Goal: Transaction & Acquisition: Subscribe to service/newsletter

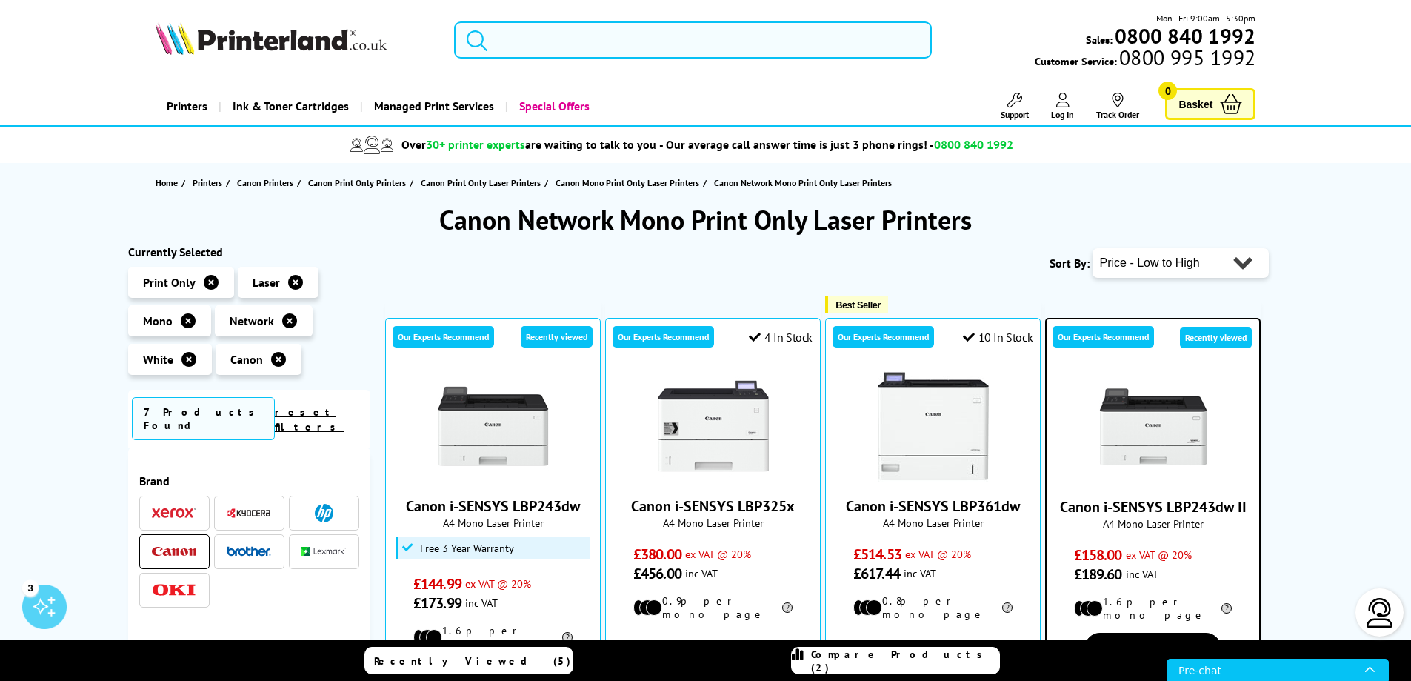
click at [1205, 267] on select "Popularity Rating Price - Low to High Price - High to Low Running Costs - Low t…" at bounding box center [1180, 263] width 176 height 30
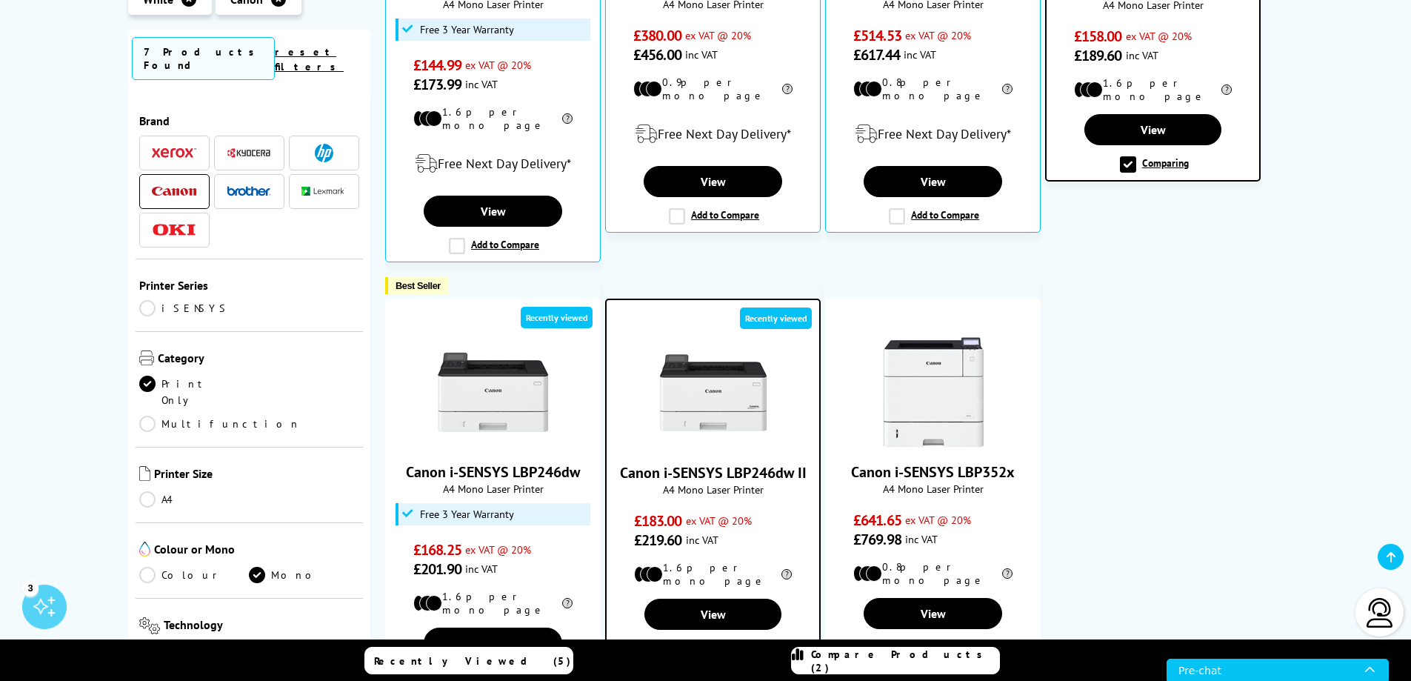
scroll to position [444, 0]
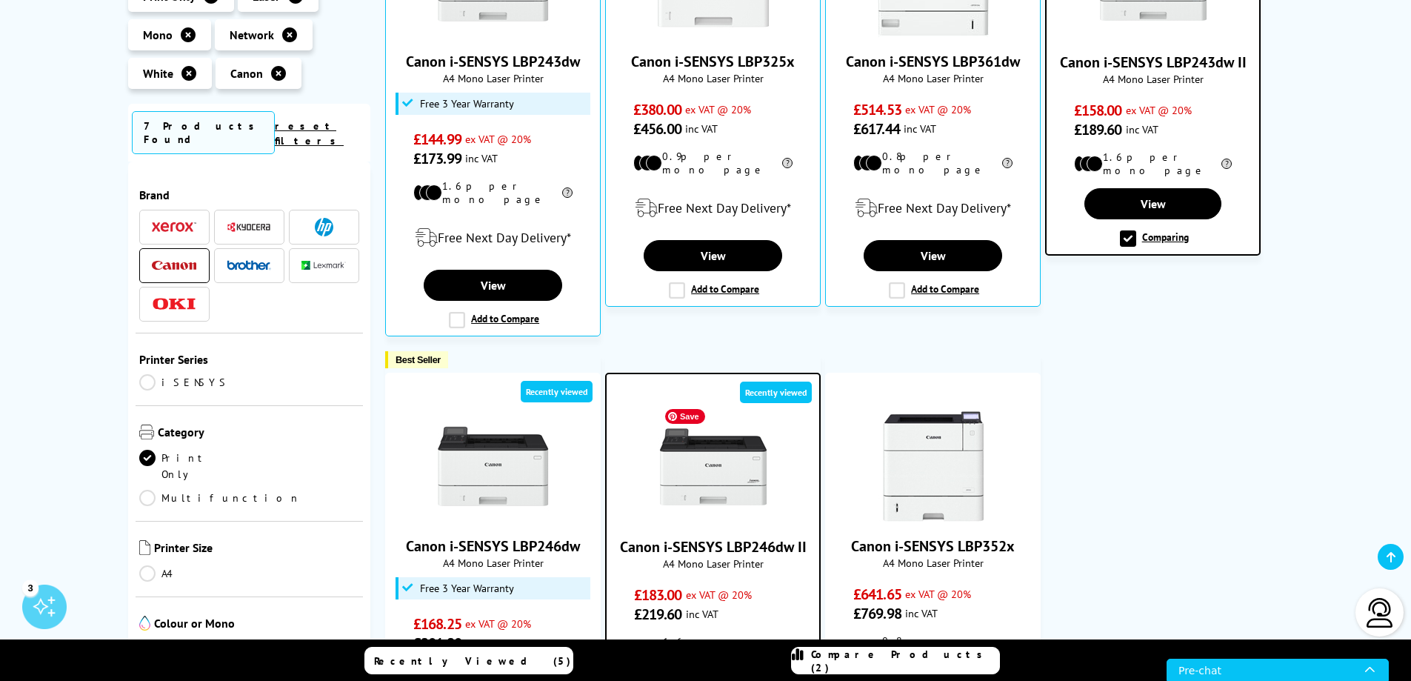
click at [750, 467] on img at bounding box center [713, 466] width 111 height 111
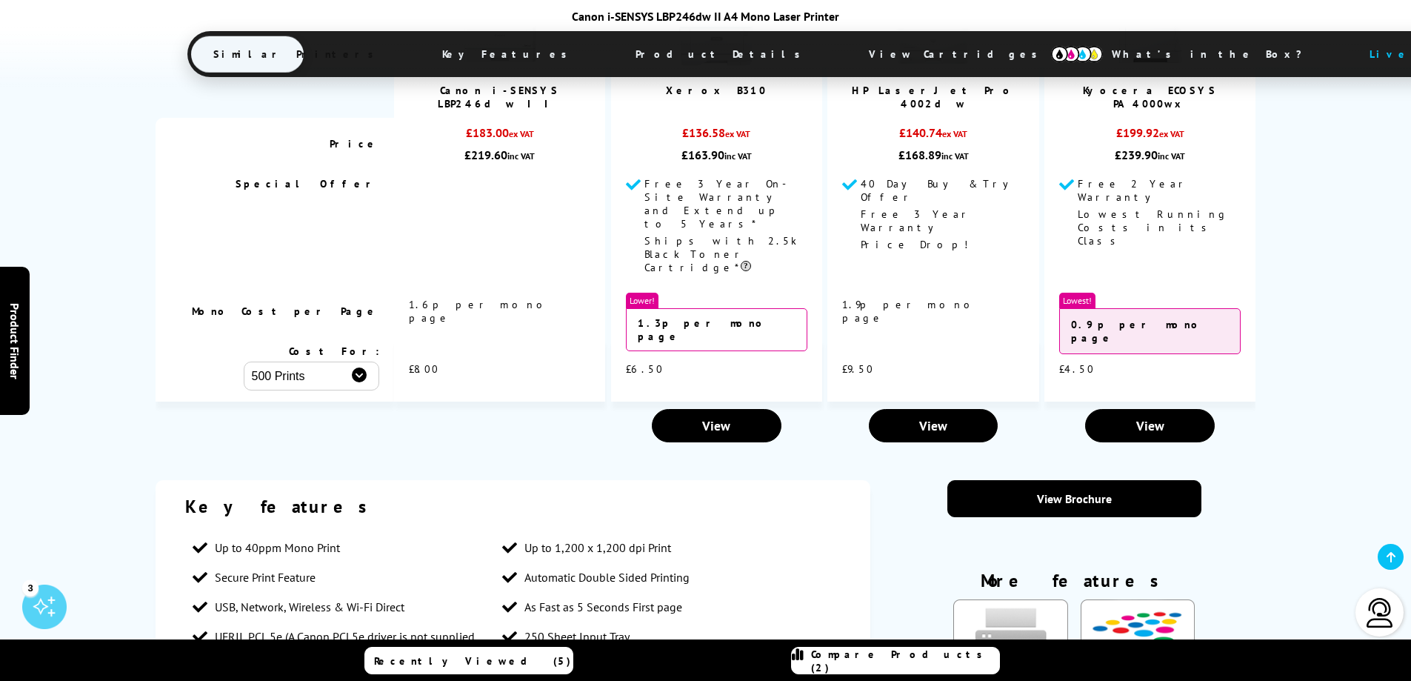
scroll to position [1629, 0]
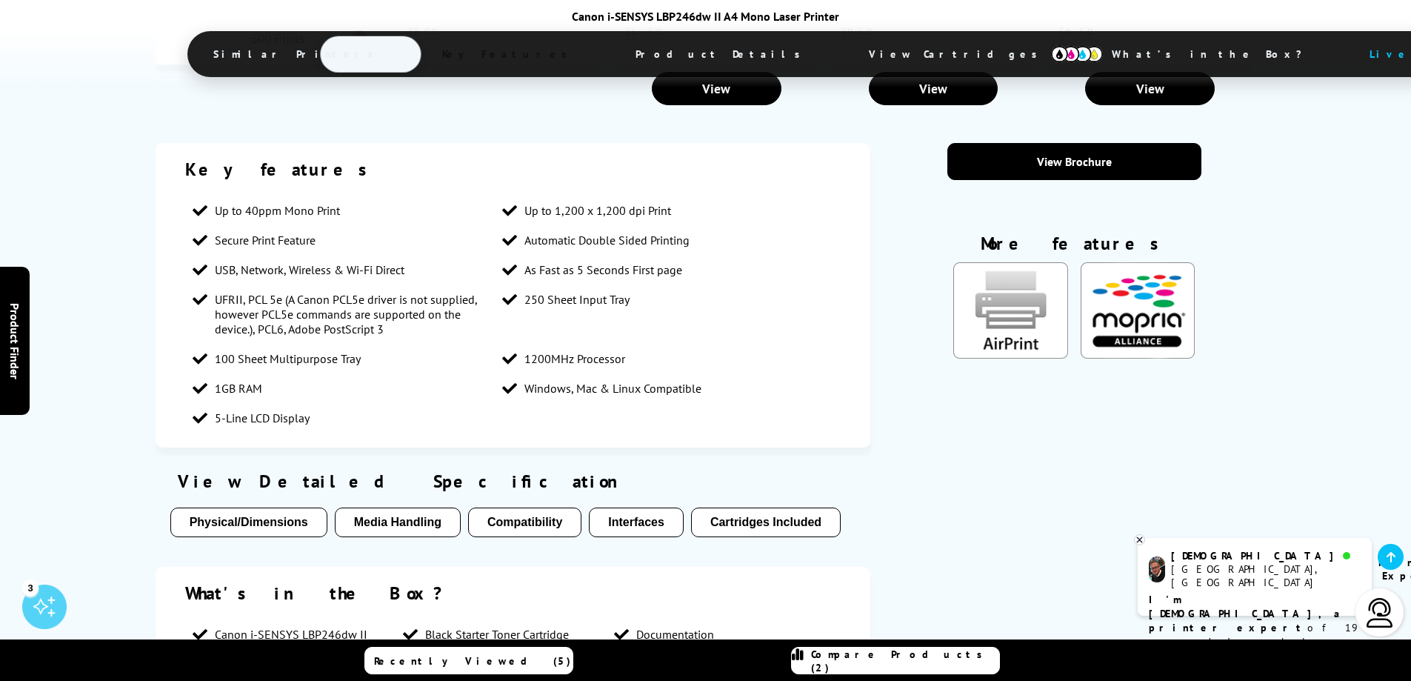
click at [547, 507] on button "Compatibility" at bounding box center [524, 522] width 113 height 30
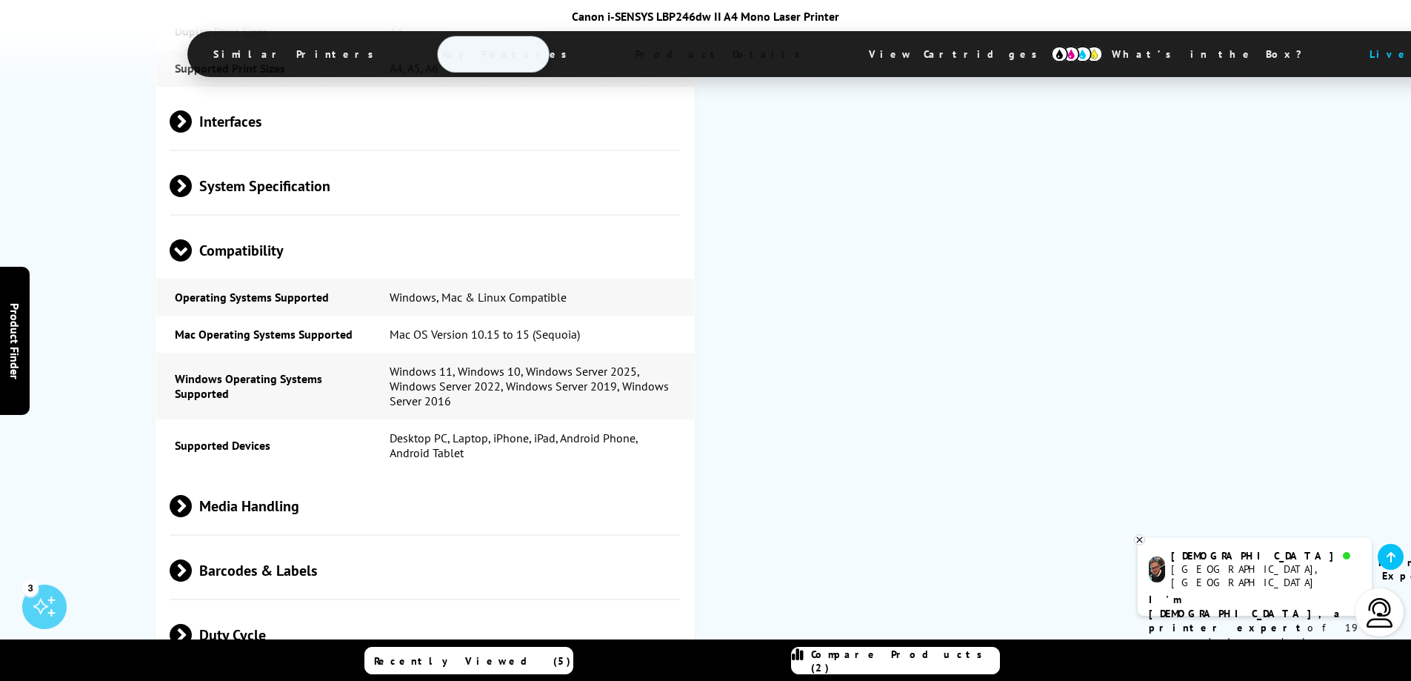
scroll to position [2875, 0]
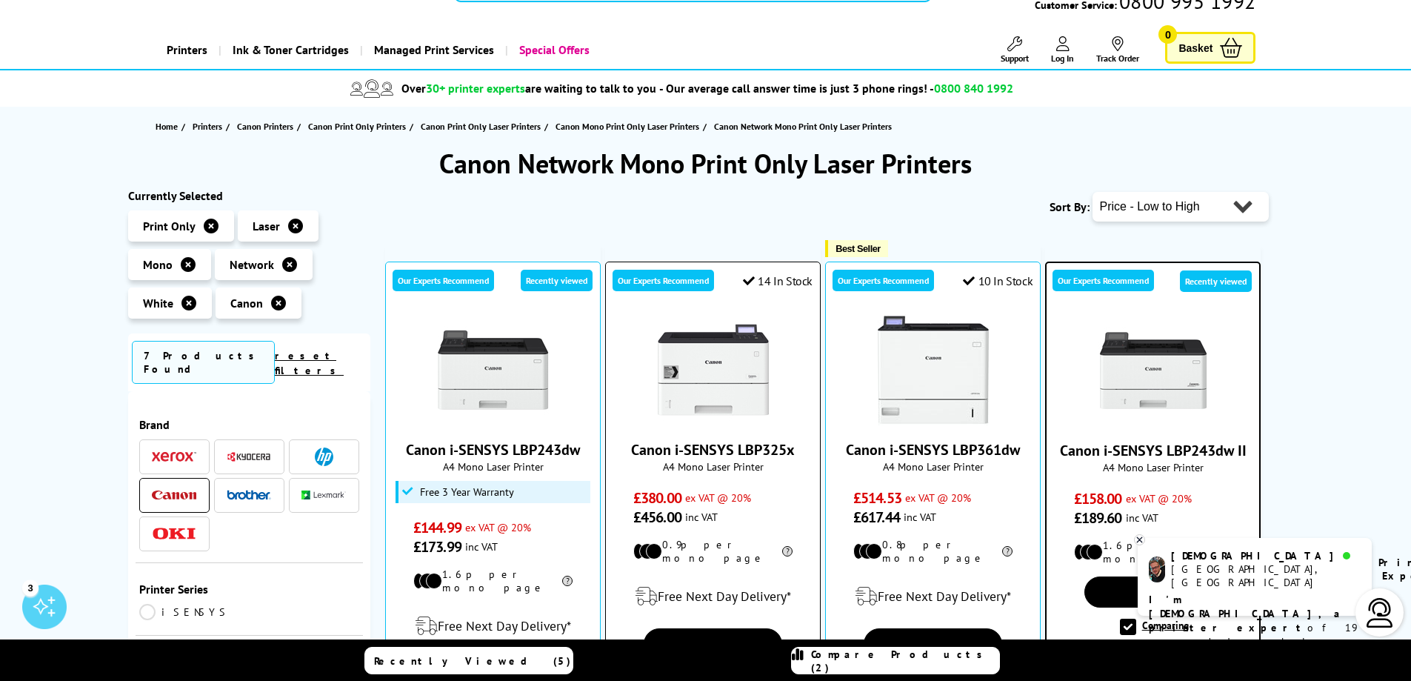
scroll to position [74, 0]
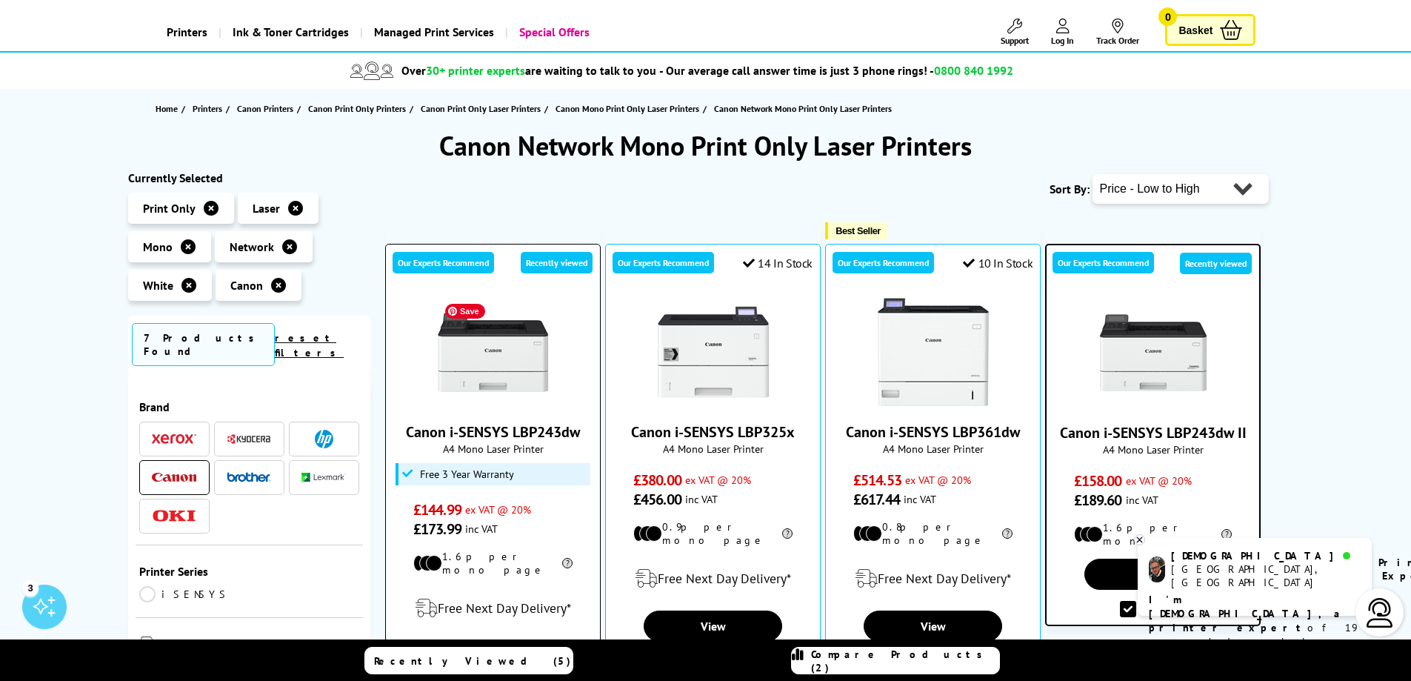
click at [515, 374] on img at bounding box center [493, 351] width 111 height 111
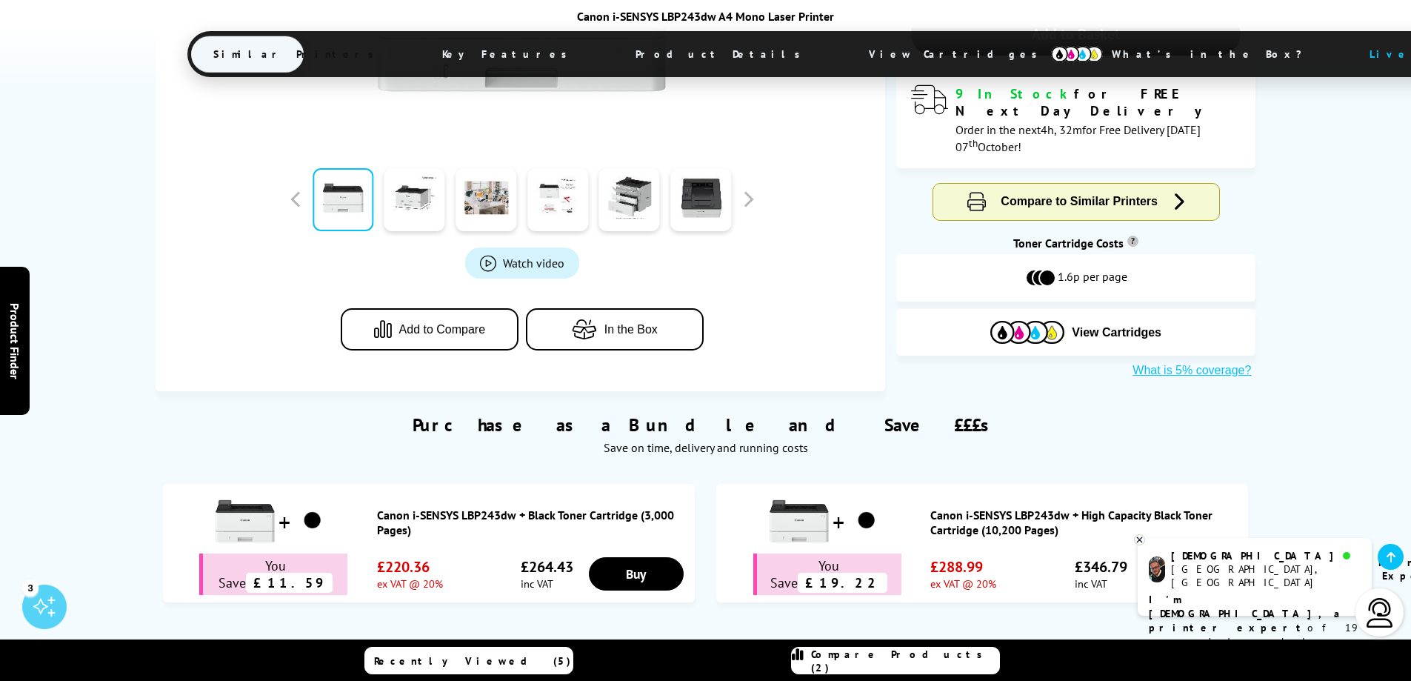
scroll to position [500, 0]
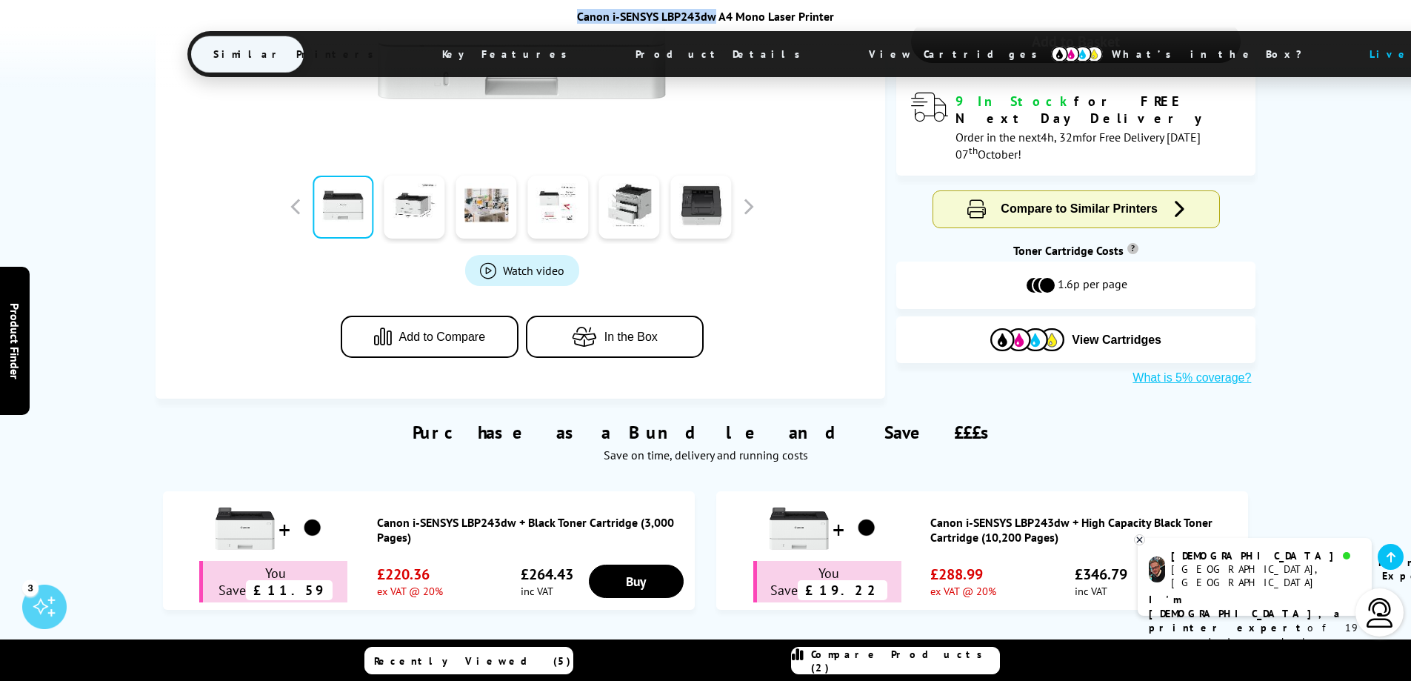
drag, startPoint x: 716, startPoint y: 19, endPoint x: 578, endPoint y: 19, distance: 138.5
click at [578, 19] on div "Canon i-SENSYS LBP243dw A4 Mono Laser Printer" at bounding box center [705, 16] width 1037 height 15
copy div "Canon i-SENSYS LBP243dw"
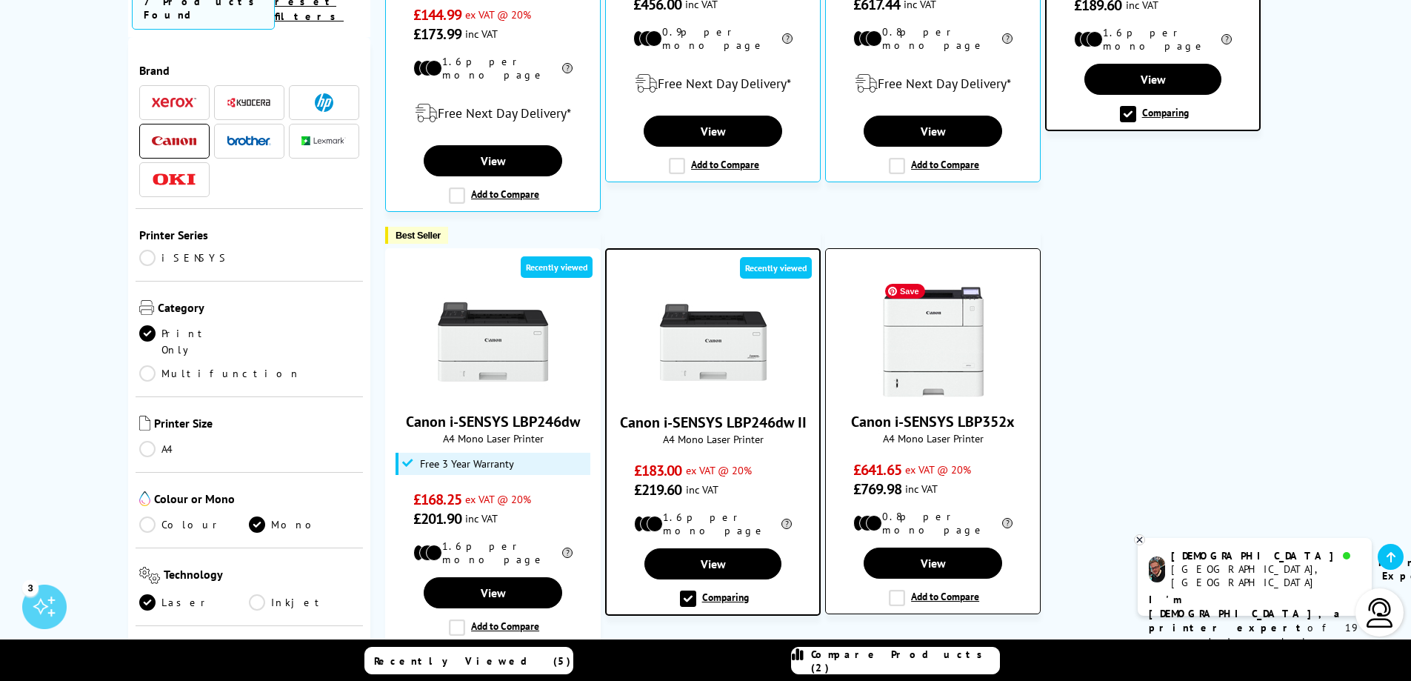
scroll to position [666, 0]
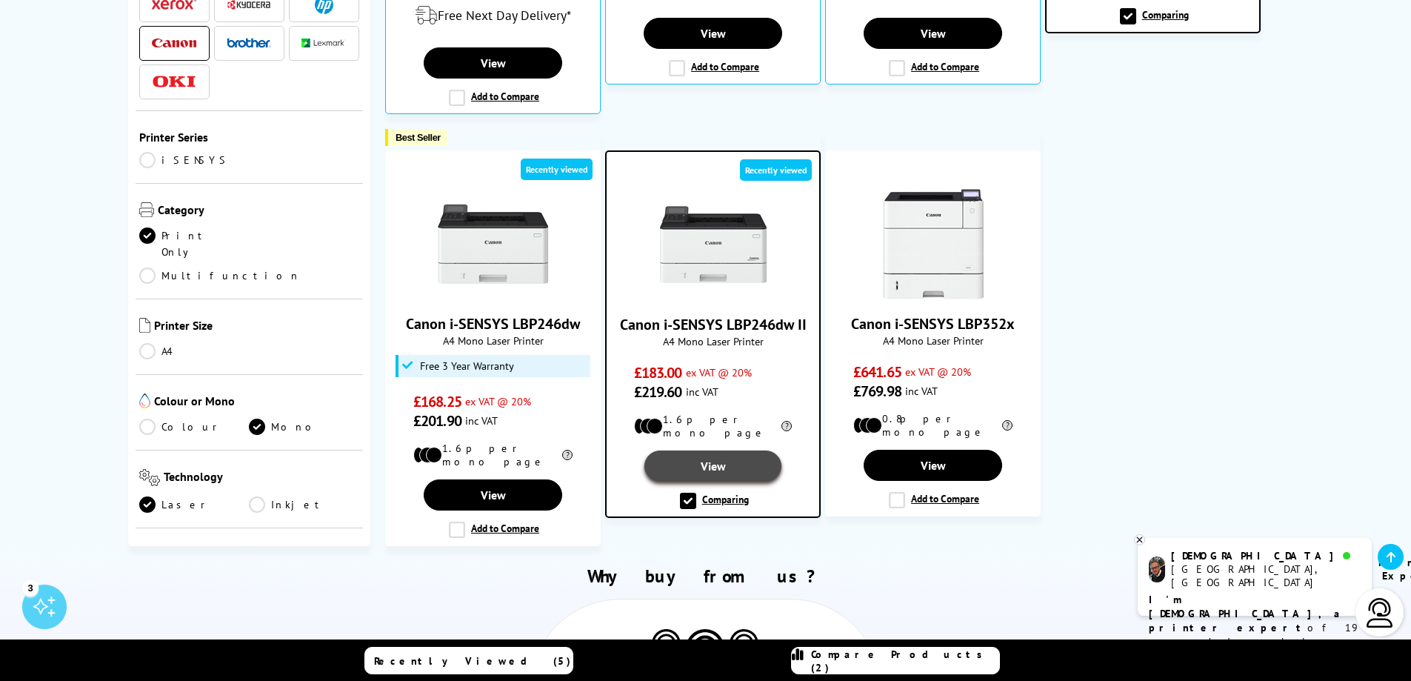
click at [708, 450] on link "View" at bounding box center [712, 465] width 137 height 31
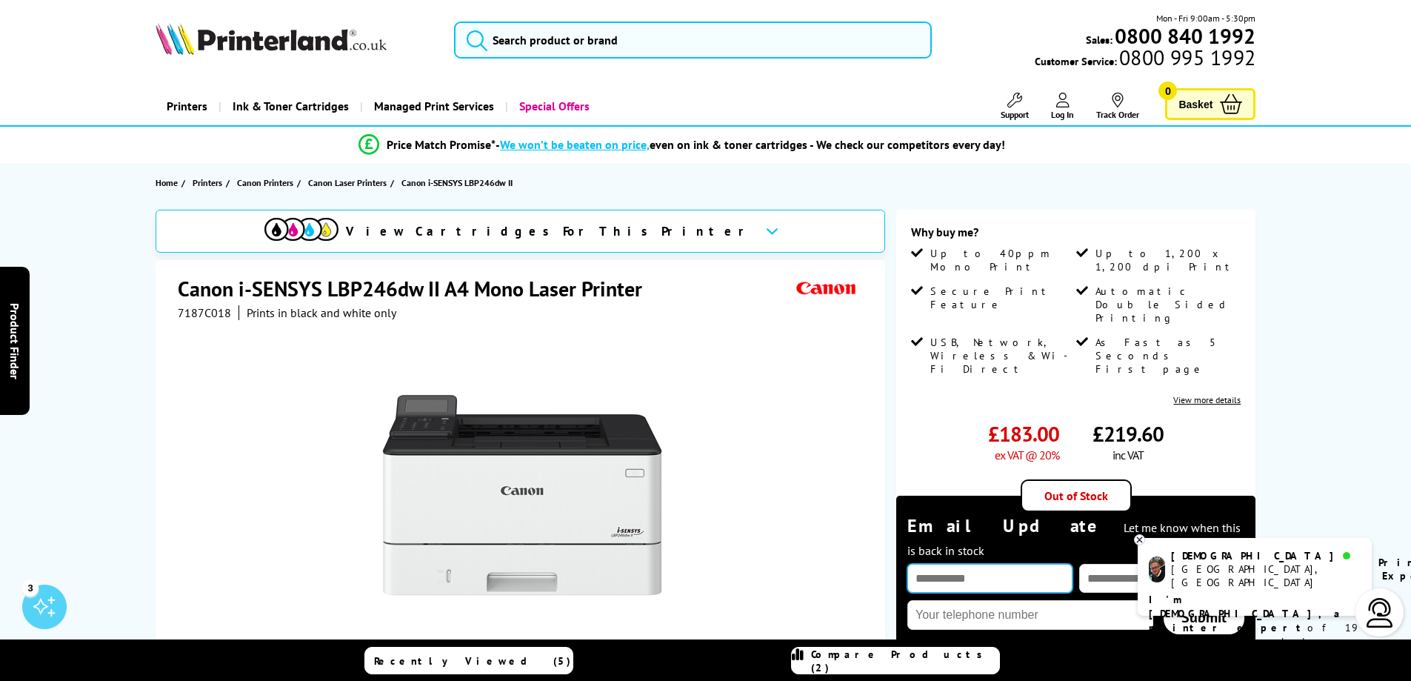
click at [1037, 564] on input "text" at bounding box center [989, 578] width 165 height 29
type input "**********"
type input "07989398861"
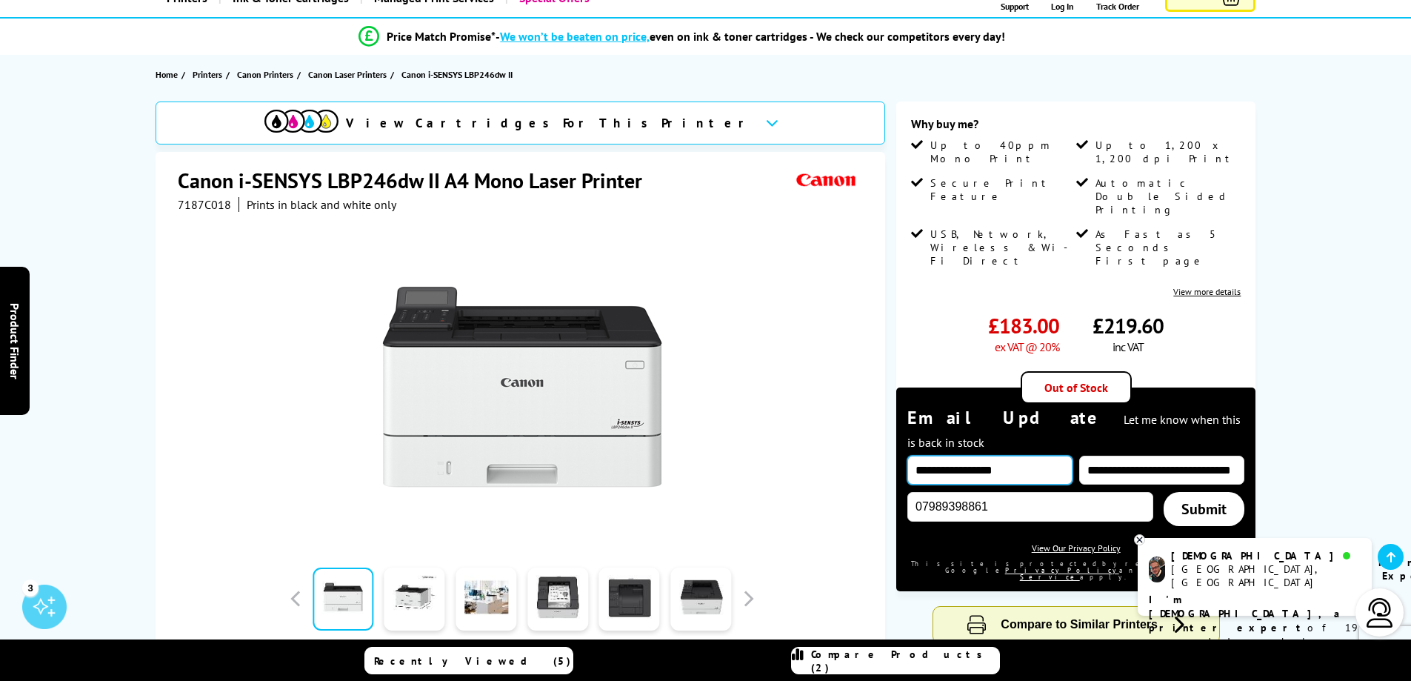
scroll to position [148, 0]
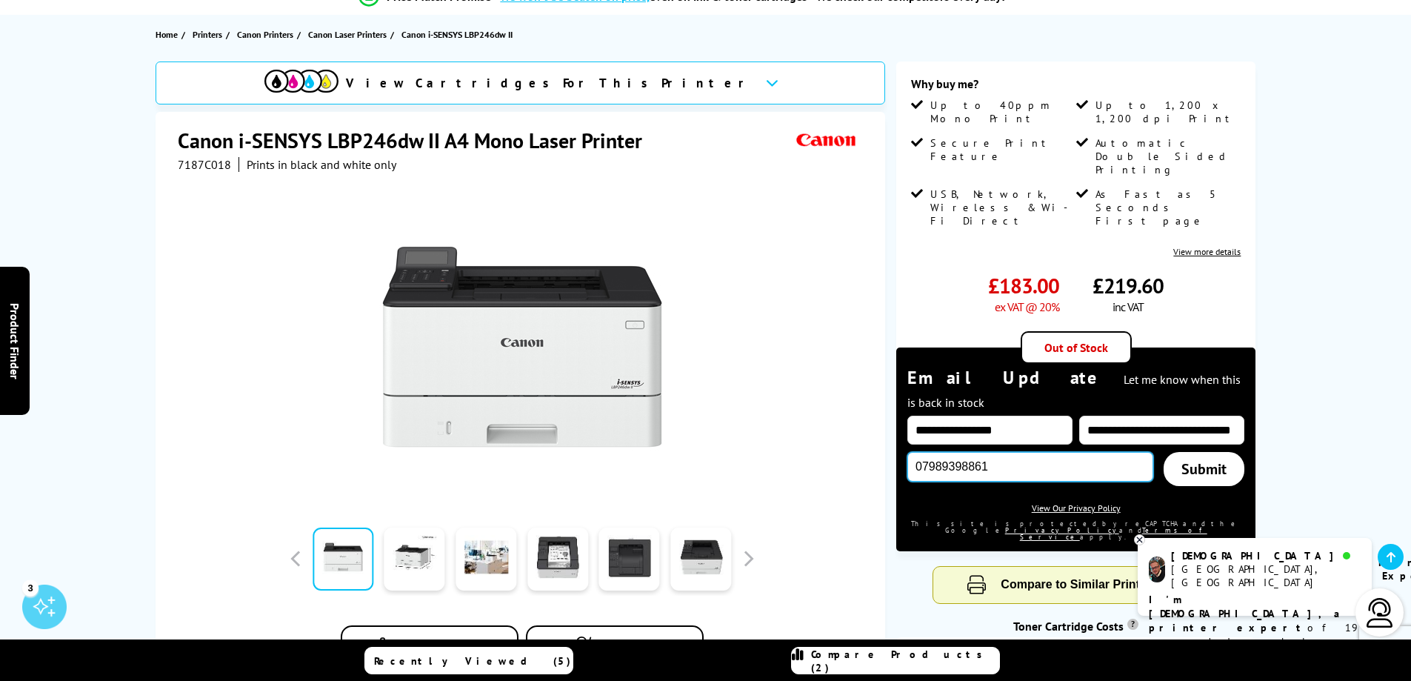
drag, startPoint x: 1035, startPoint y: 411, endPoint x: 798, endPoint y: 423, distance: 237.3
click at [798, 423] on div "View Cartridges For This Printer Canon i-SENSYS LBP246dw II A4 Mono Laser Print…" at bounding box center [705, 410] width 1185 height 699
click at [1208, 452] on link "Submit" at bounding box center [1203, 469] width 81 height 34
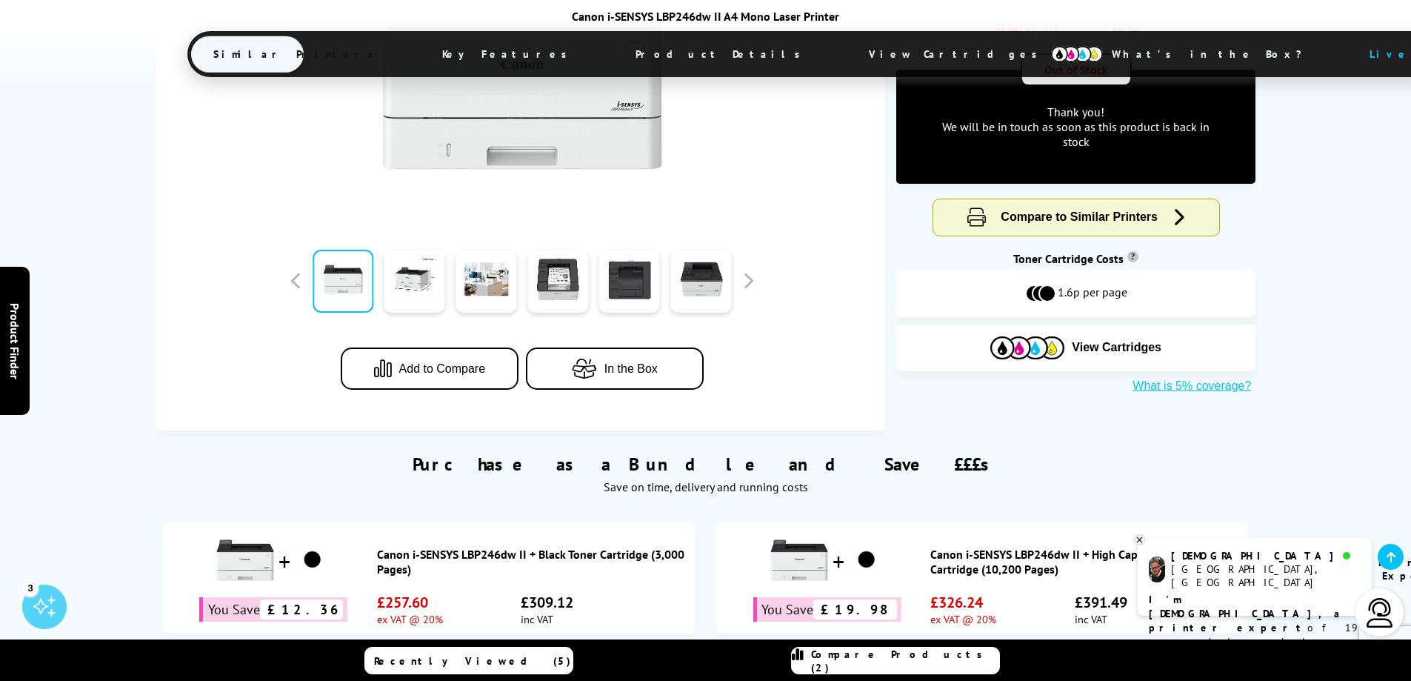
scroll to position [444, 0]
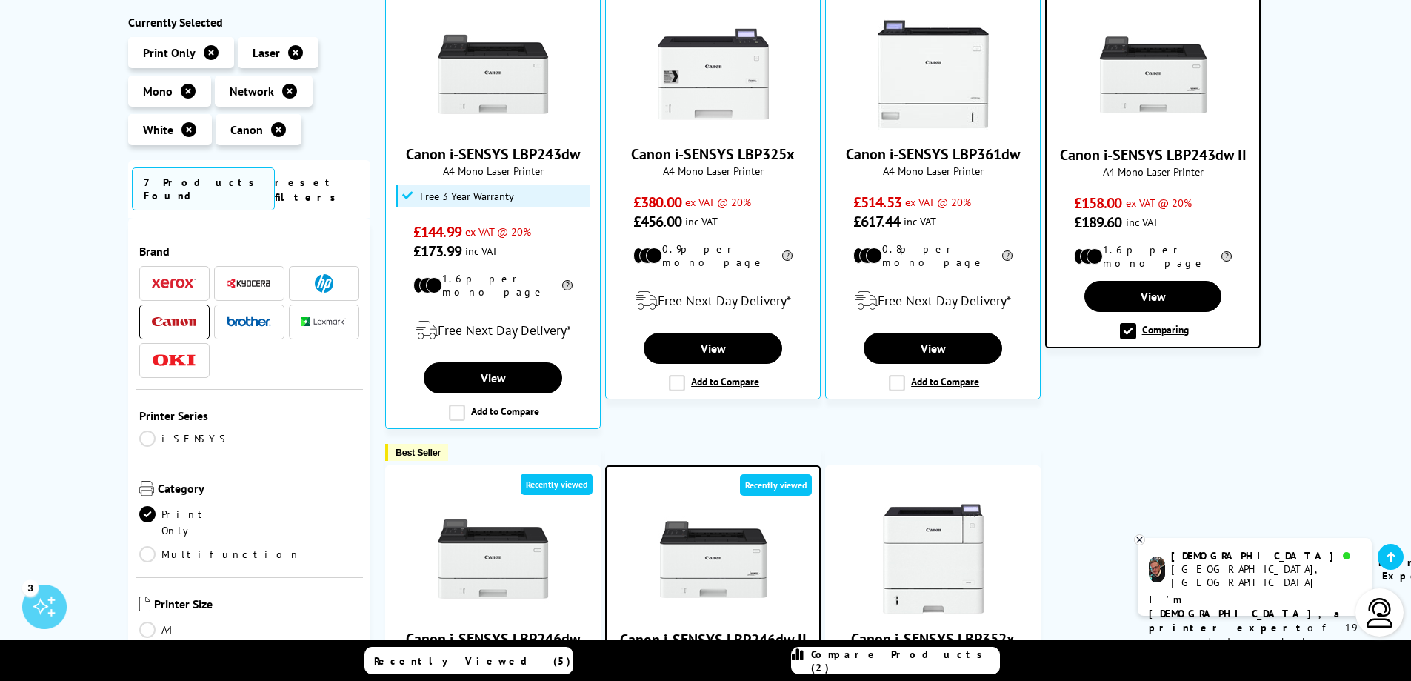
scroll to position [296, 0]
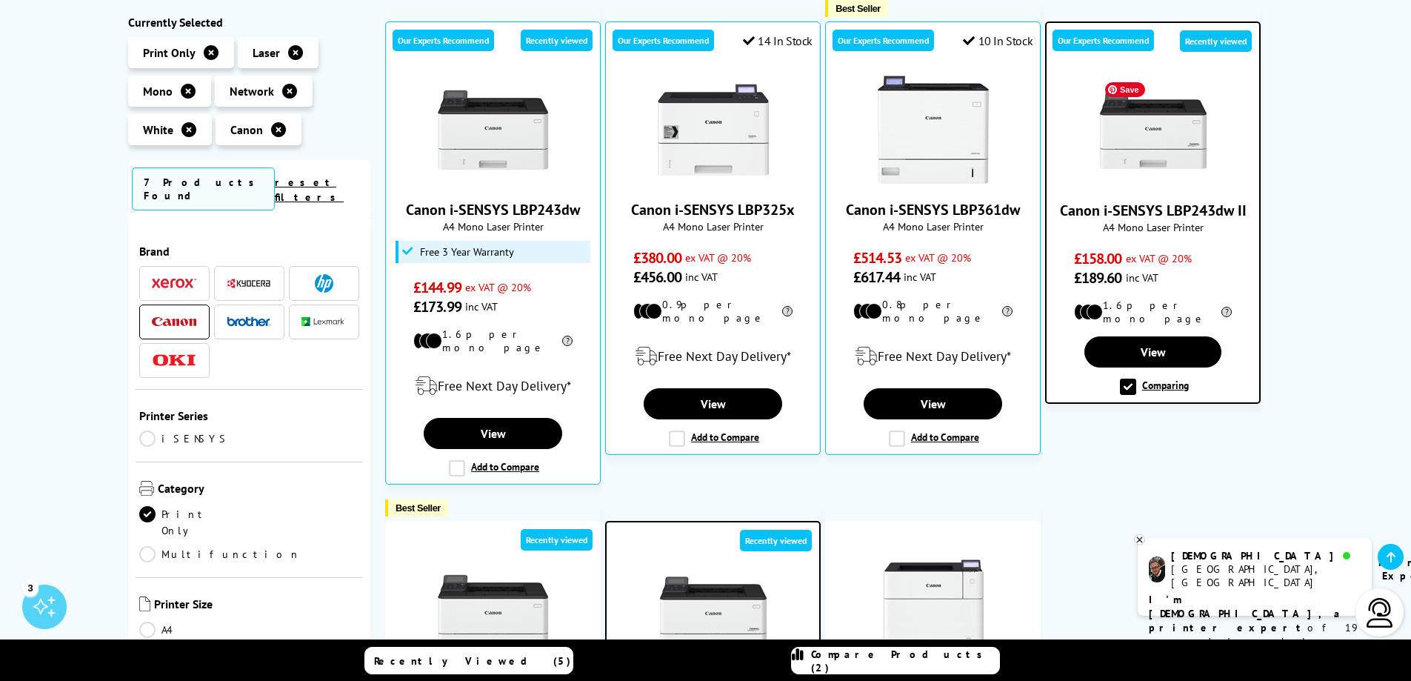
click at [1169, 136] on img at bounding box center [1152, 130] width 111 height 111
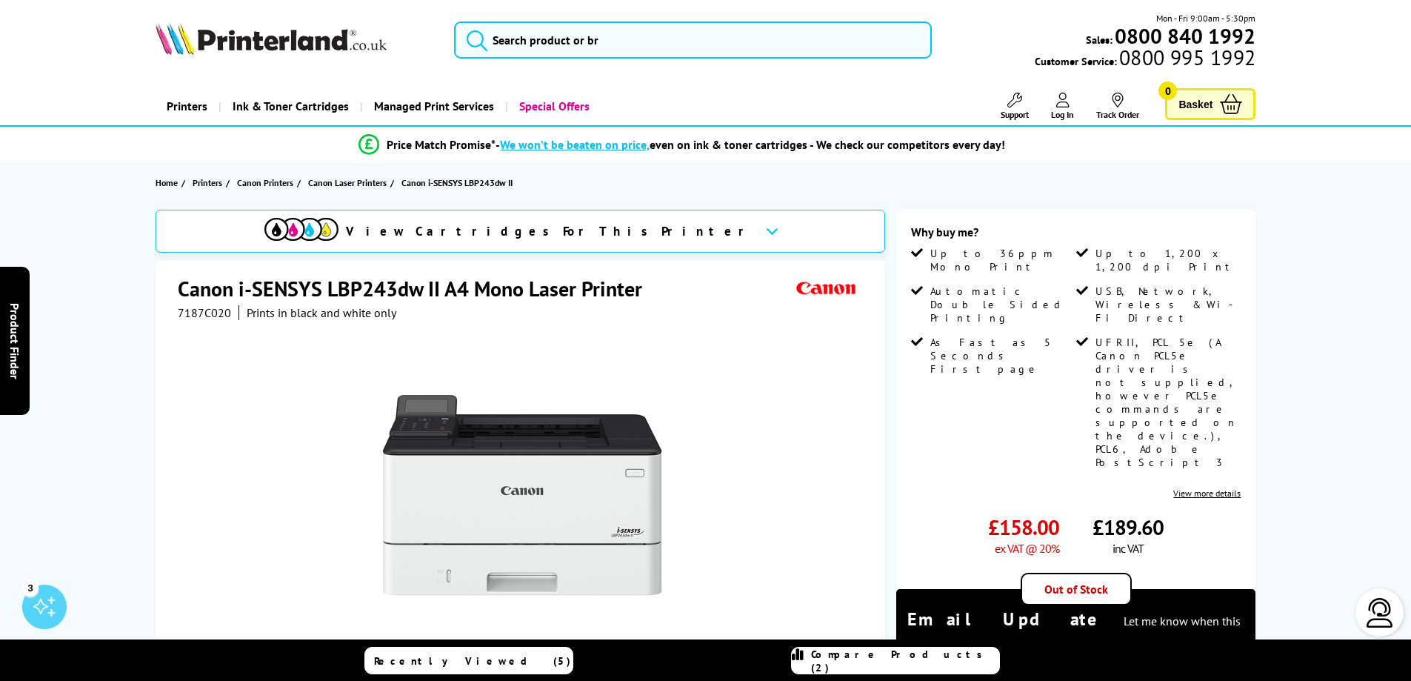
click at [970, 657] on input "text" at bounding box center [989, 671] width 165 height 29
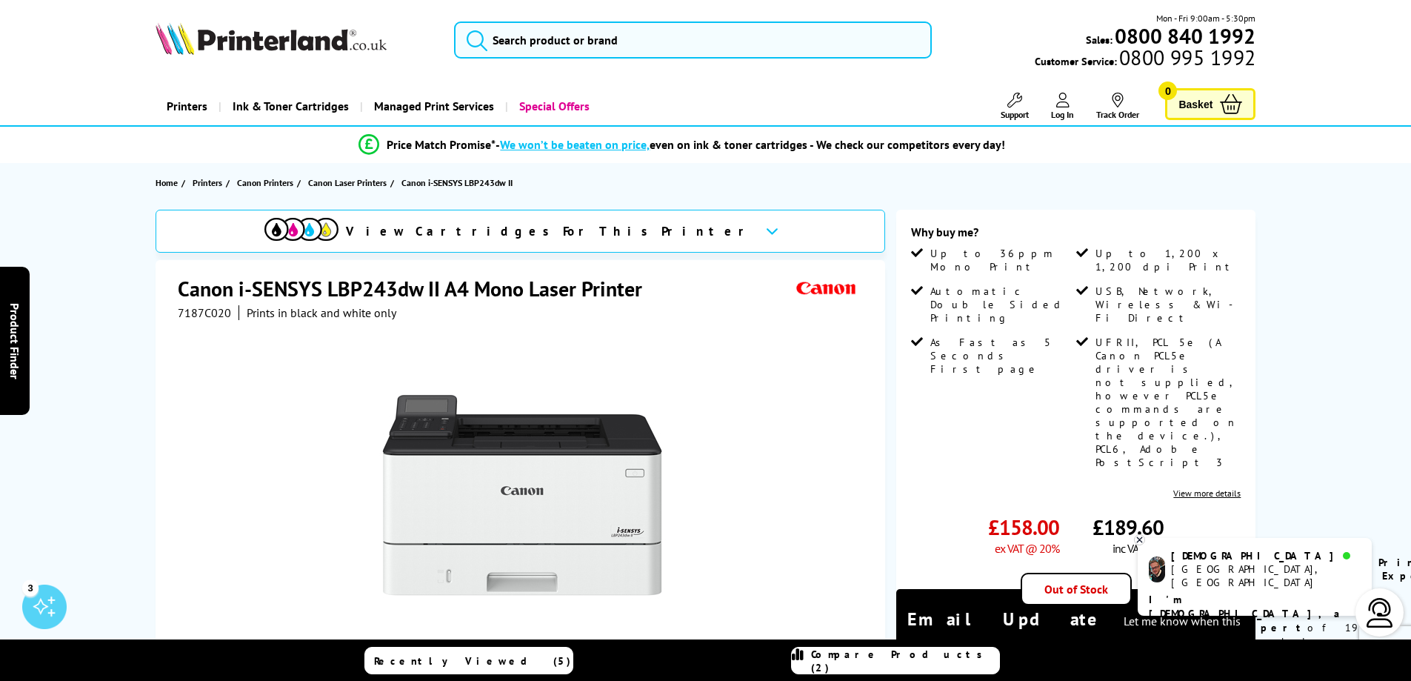
type input "**********"
type input "07989398861"
drag, startPoint x: 1039, startPoint y: 599, endPoint x: 829, endPoint y: 609, distance: 209.8
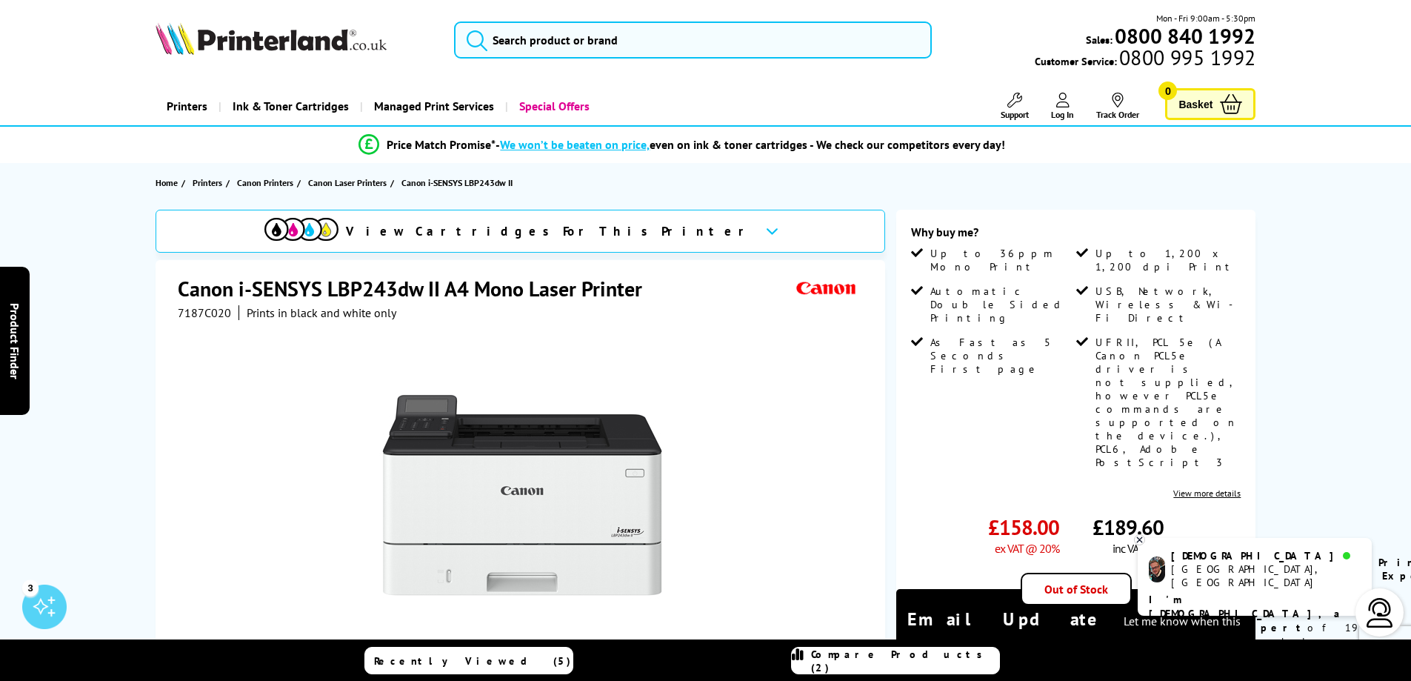
click at [829, 609] on div "View Cartridges For This Printer Canon i-SENSYS LBP243dw II A4 Mono Laser Print…" at bounding box center [705, 606] width 1185 height 792
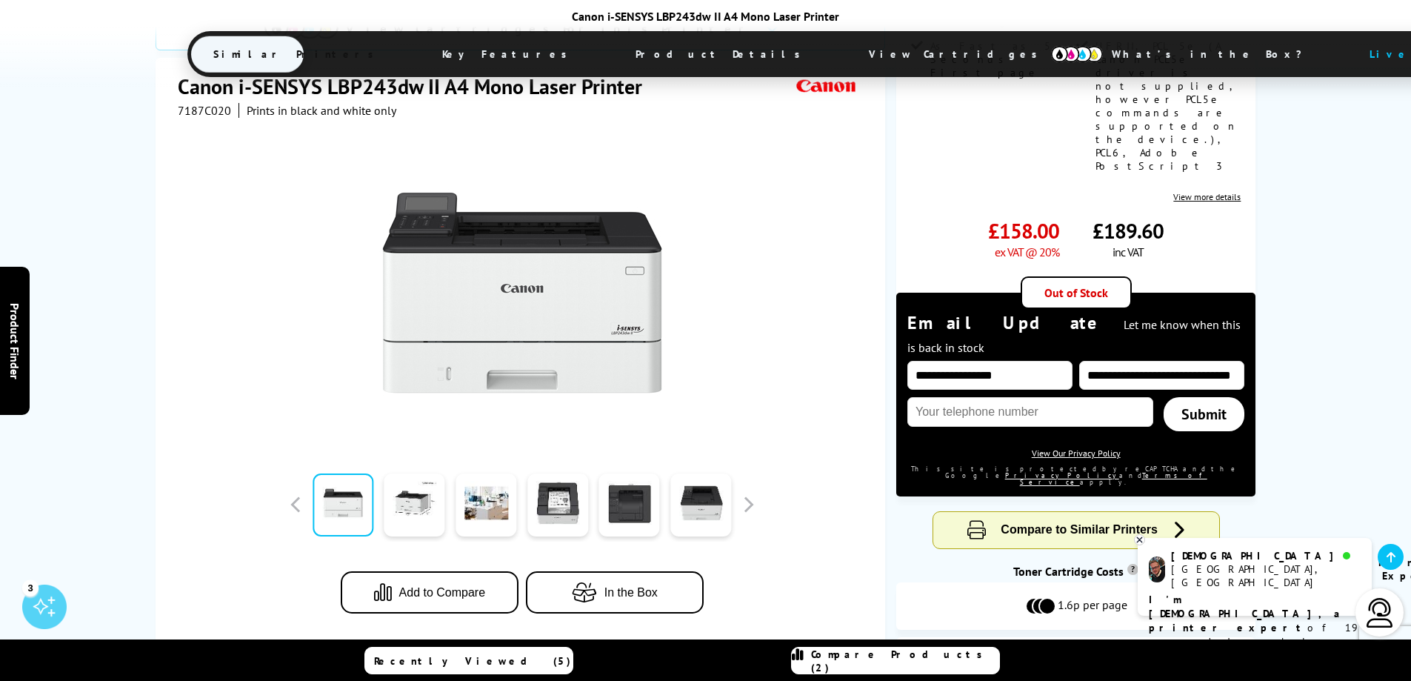
click at [1207, 397] on link "Submit" at bounding box center [1203, 414] width 81 height 34
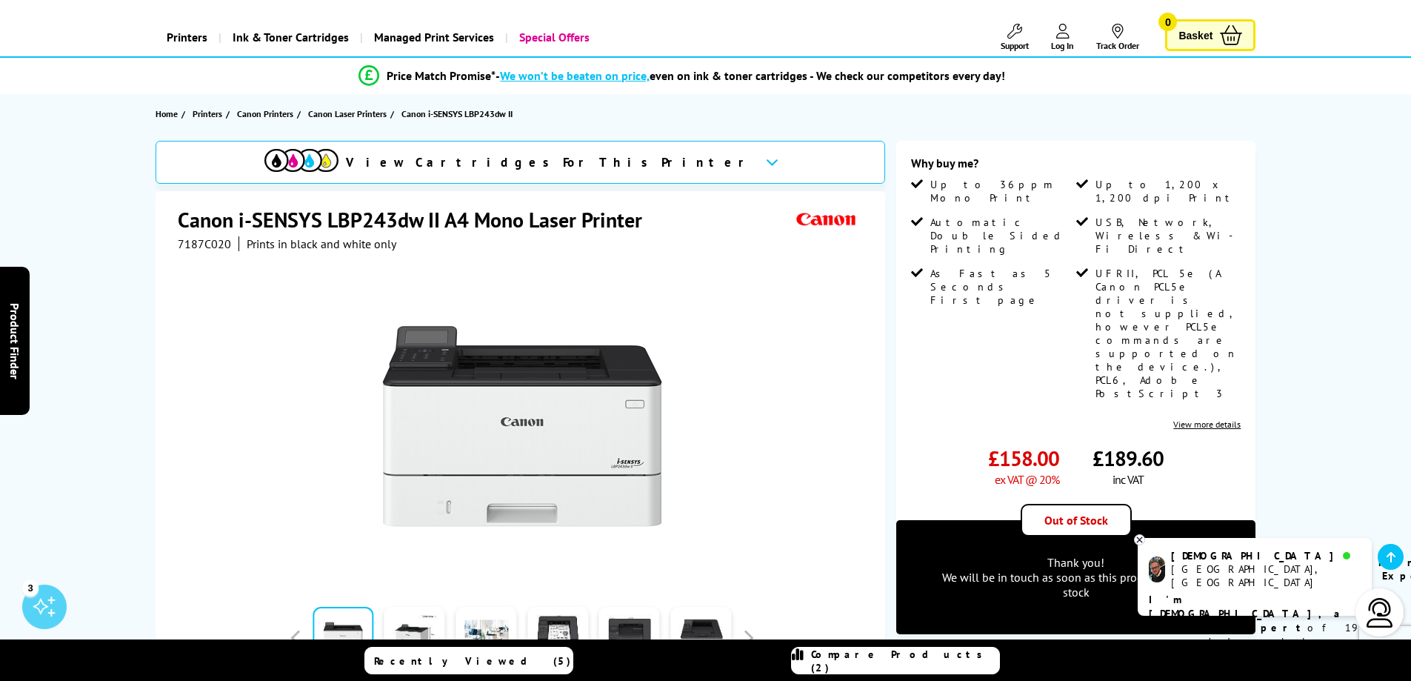
scroll to position [0, 0]
